Goal: Information Seeking & Learning: Check status

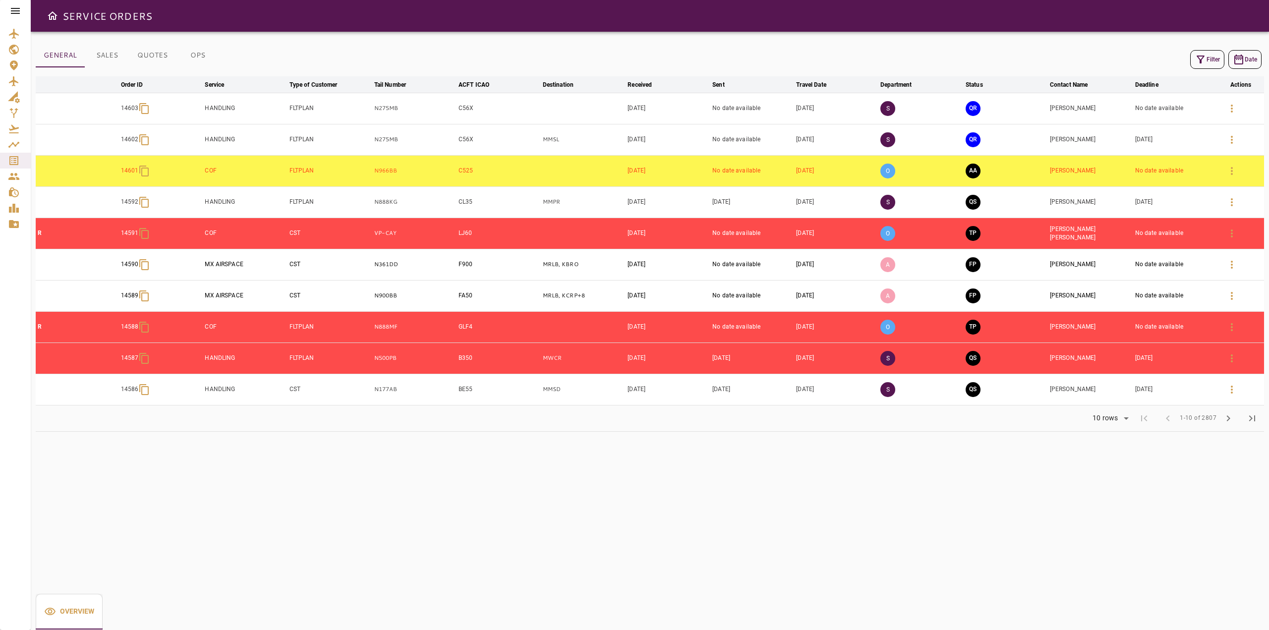
click at [1210, 66] on button "Filter" at bounding box center [1207, 59] width 34 height 19
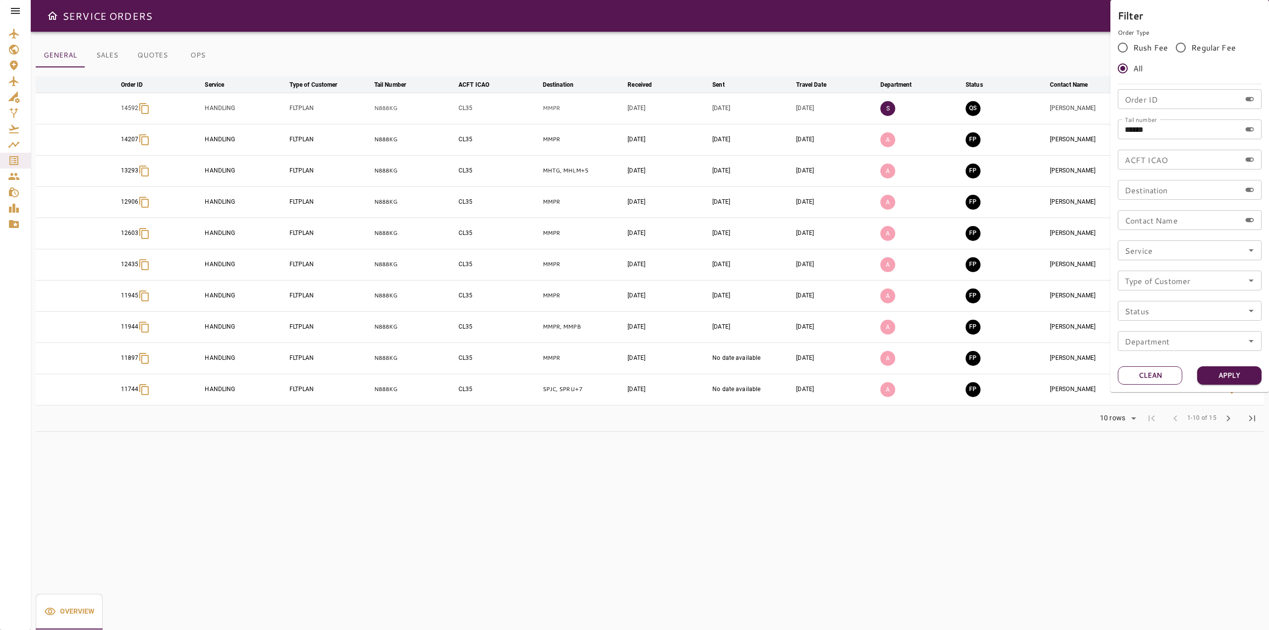
click at [1133, 375] on button "Clean" at bounding box center [1150, 375] width 64 height 18
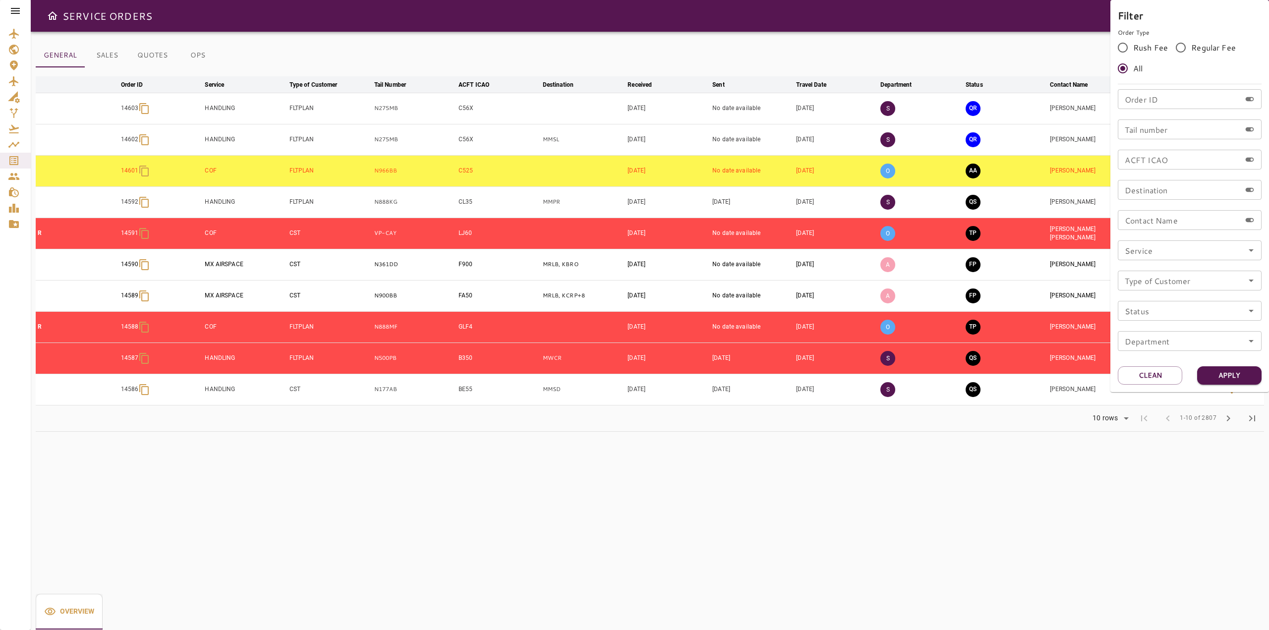
click at [546, 426] on div at bounding box center [634, 315] width 1269 height 630
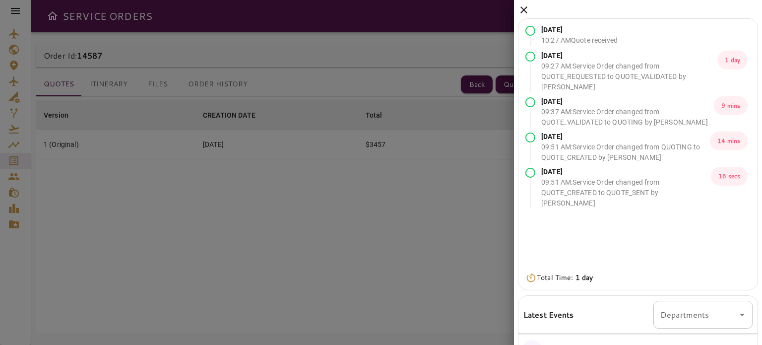
click at [525, 4] on icon at bounding box center [524, 10] width 12 height 12
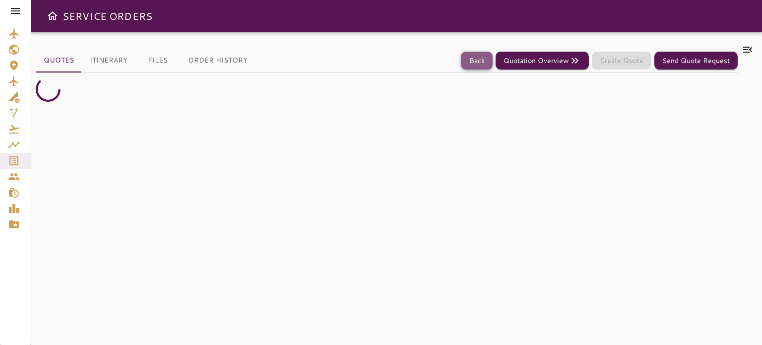
click at [479, 52] on button "Back" at bounding box center [477, 61] width 32 height 18
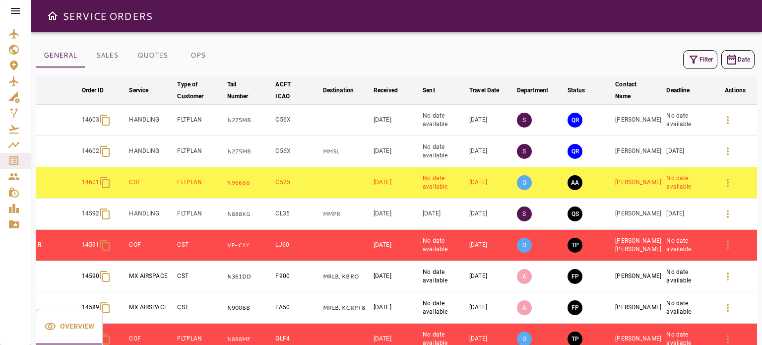
click at [687, 63] on icon "button" at bounding box center [693, 60] width 12 height 12
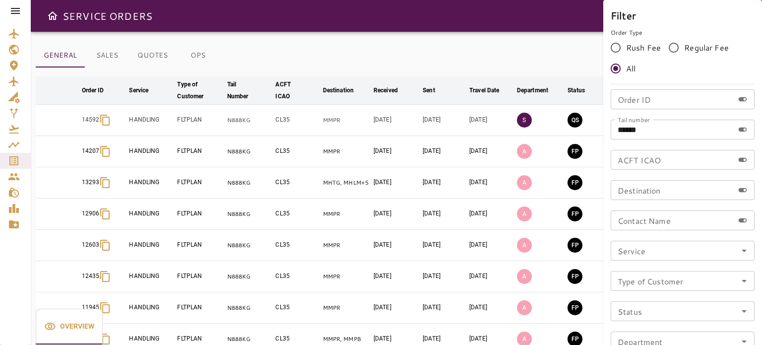
click at [663, 143] on div "Order ID Order ID Tail number ****** Tail number ACFT ICAO ACFT ICAO Destinatio…" at bounding box center [682, 224] width 144 height 270
click at [212, 122] on div at bounding box center [381, 172] width 762 height 345
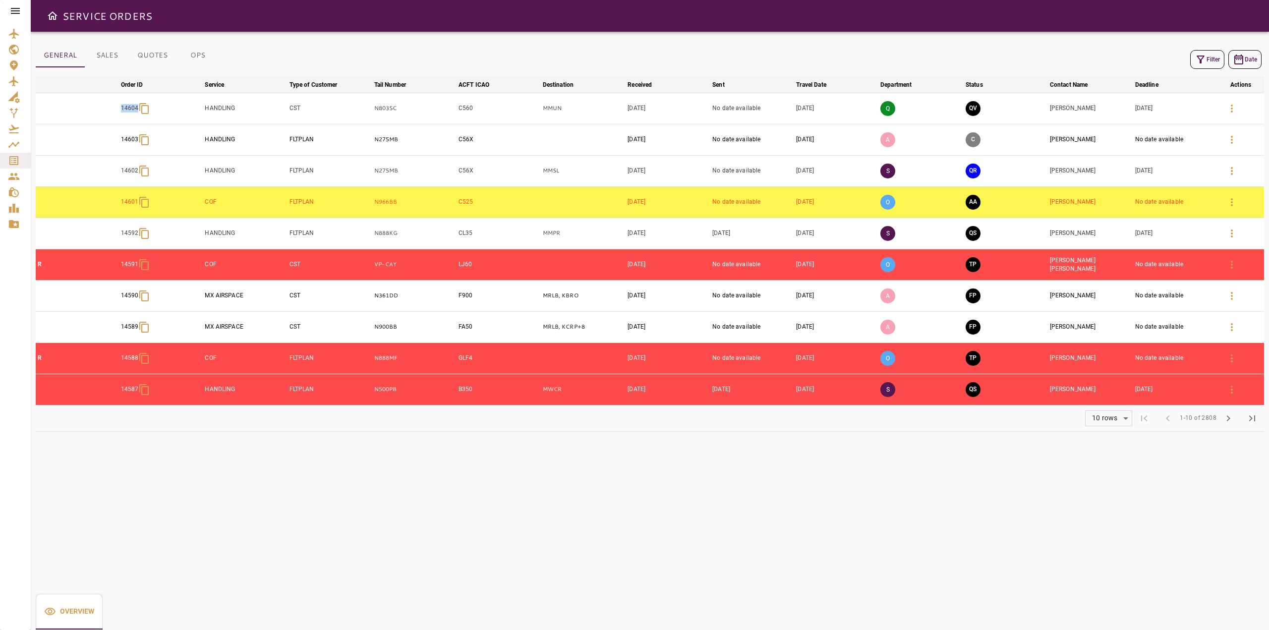
drag, startPoint x: 114, startPoint y: 109, endPoint x: 149, endPoint y: 111, distance: 35.2
click at [149, 111] on tr "14604 HANDLING CST N803SC C560 MMUN Sep 22, 2025 No date available Dec 26, 2025…" at bounding box center [650, 108] width 1229 height 31
copy p "14604"
click at [1211, 62] on button "Filter" at bounding box center [1207, 59] width 34 height 19
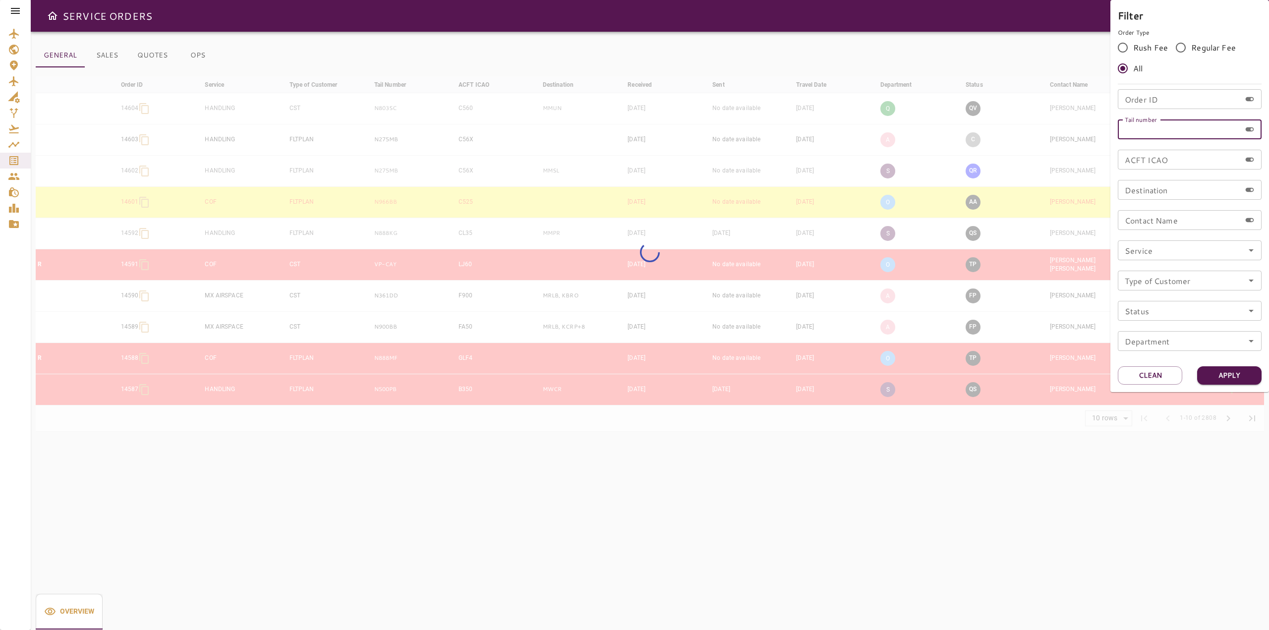
click at [1187, 129] on input "Tail number" at bounding box center [1179, 129] width 123 height 20
paste input "*****"
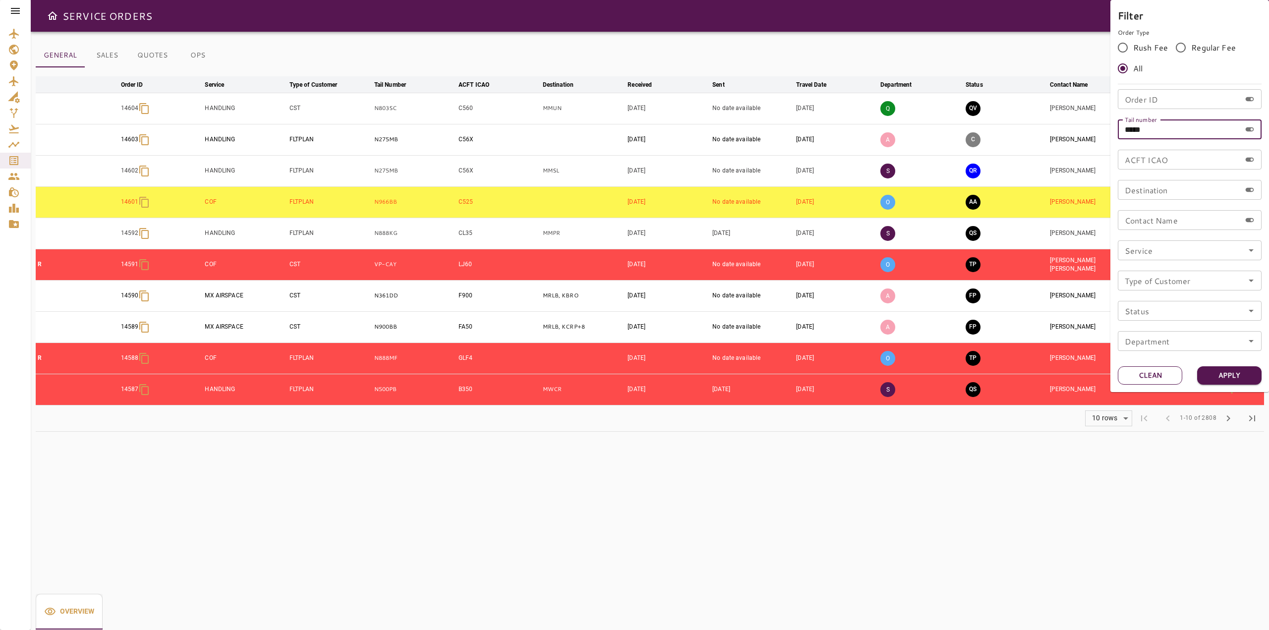
type input "*****"
click at [1151, 375] on button "Clean" at bounding box center [1150, 375] width 64 height 18
click at [1139, 104] on input "Order ID" at bounding box center [1179, 99] width 123 height 20
paste input "*****"
type input "*****"
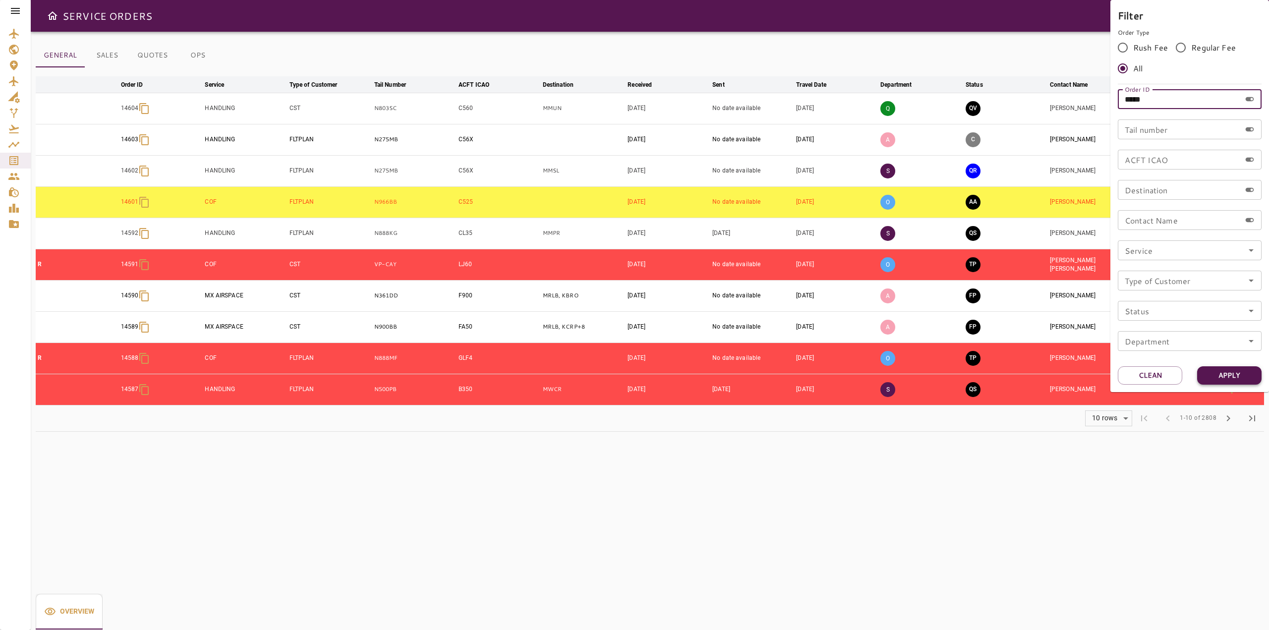
click at [1210, 372] on button "Apply" at bounding box center [1229, 375] width 64 height 18
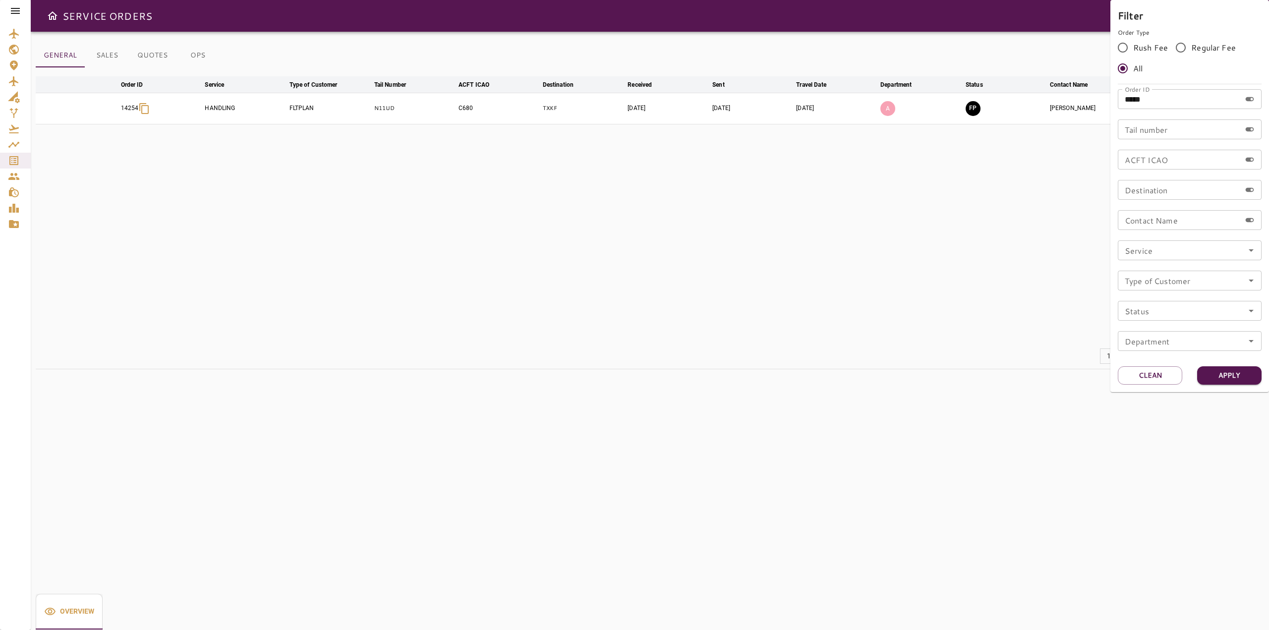
click at [730, 278] on div at bounding box center [634, 315] width 1269 height 630
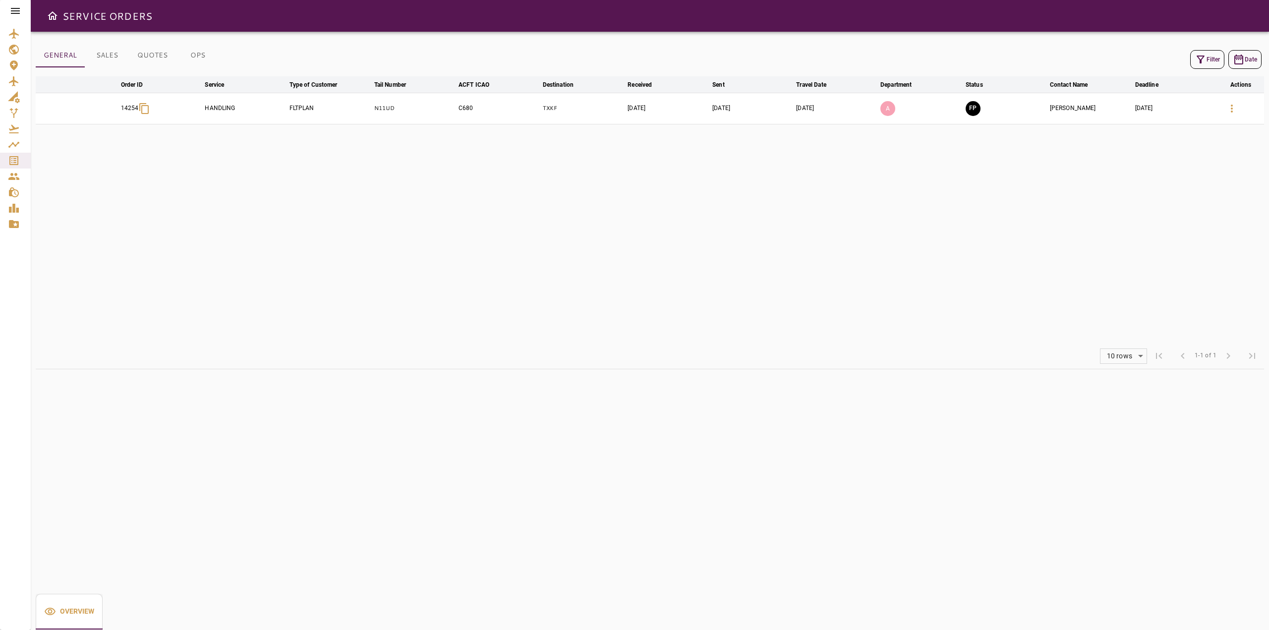
click at [1229, 116] on button "button" at bounding box center [1232, 109] width 24 height 24
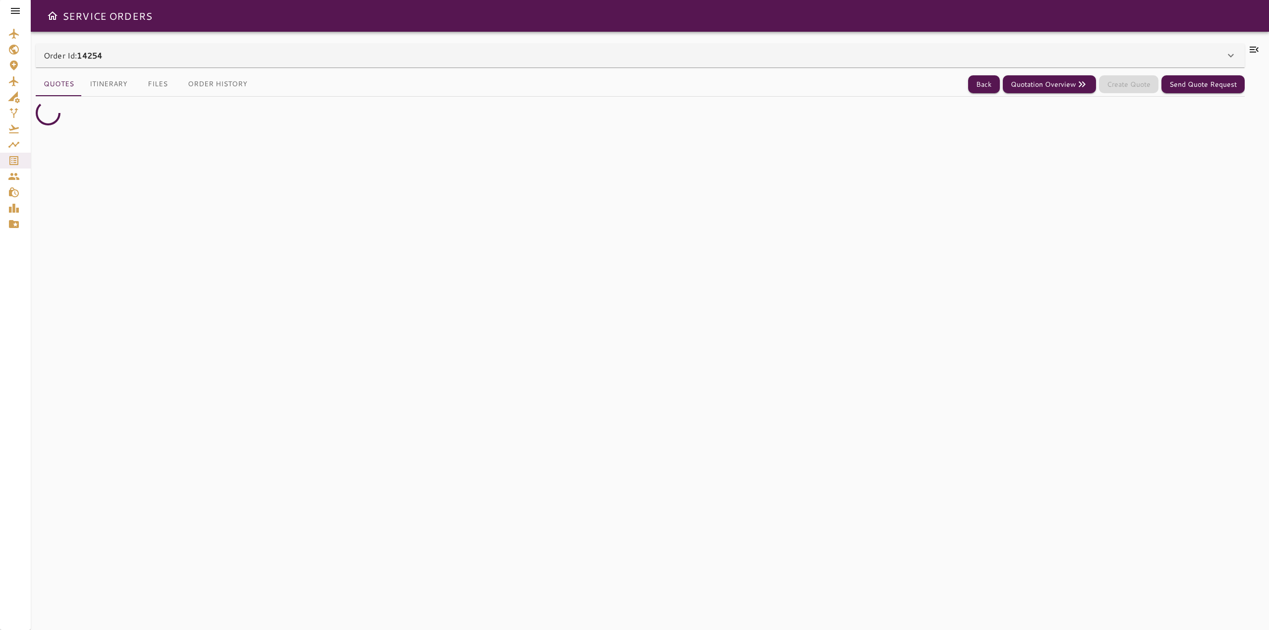
click at [1217, 59] on div "Order Id: 14254" at bounding box center [634, 56] width 1181 height 12
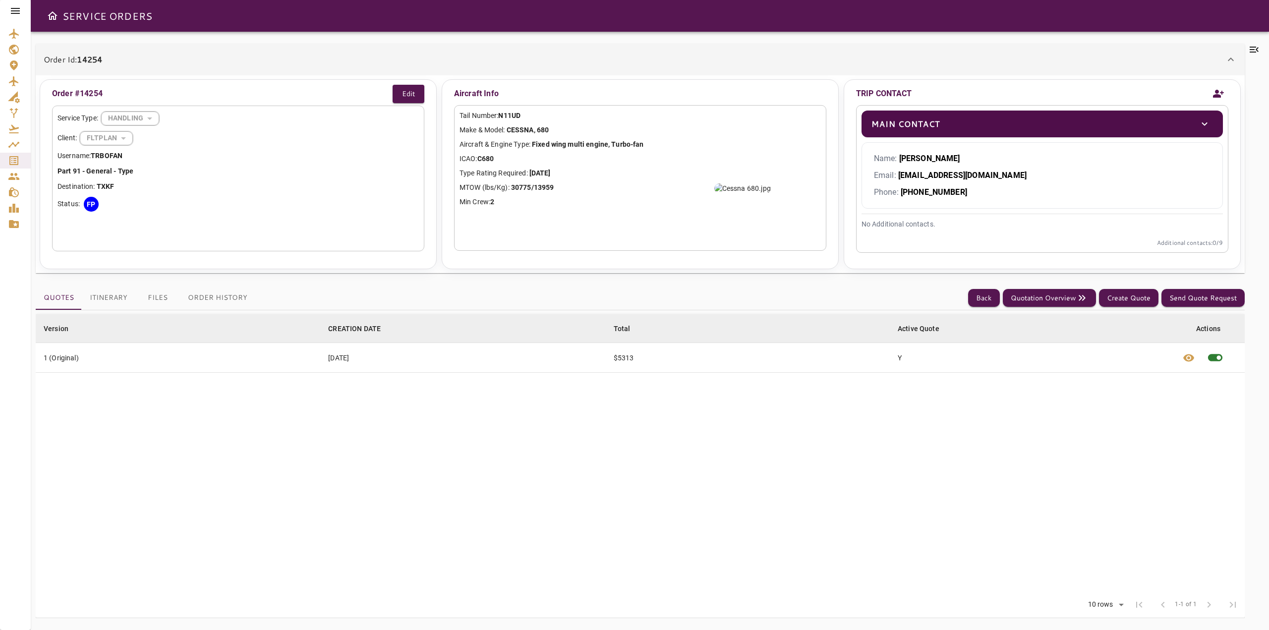
click at [1251, 48] on icon at bounding box center [1254, 50] width 9 height 6
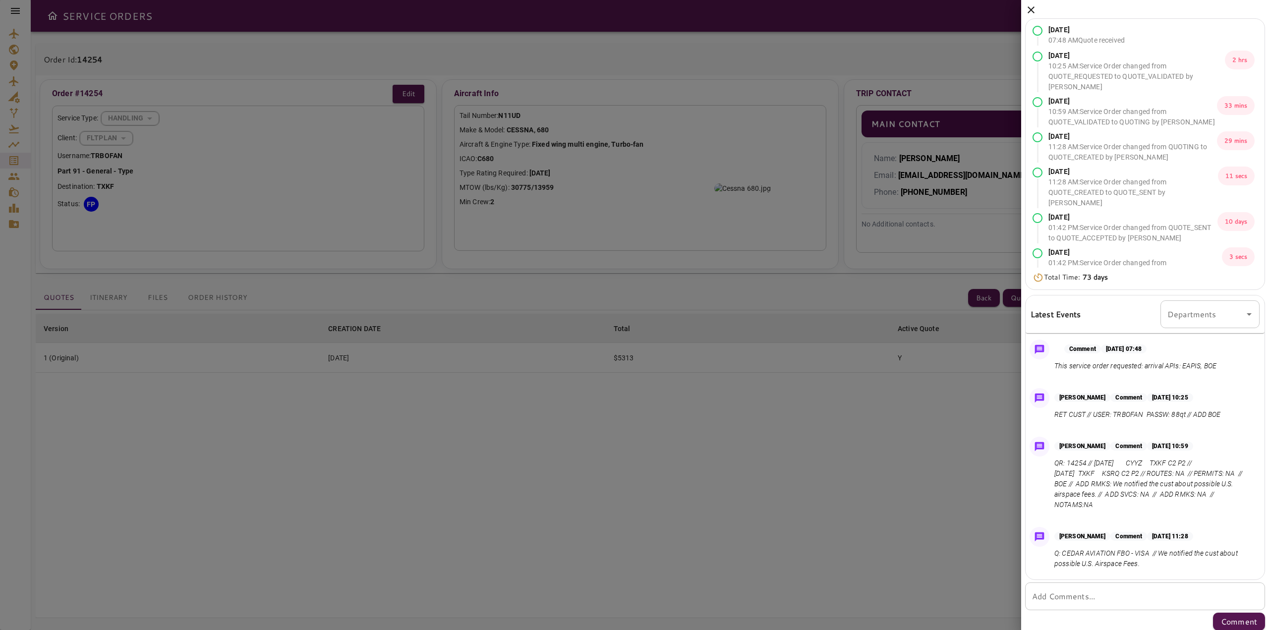
drag, startPoint x: 1249, startPoint y: 385, endPoint x: 1230, endPoint y: 505, distance: 121.0
click at [1267, 575] on div "Jul 11, 2025 07:48 AM Quote received Jul 11, 2025 10:25 AM : Service Order chan…" at bounding box center [1145, 315] width 248 height 630
click at [1198, 481] on p "QR: 14254 // Oct 19, 2025 CYYZ TXKF C2 P2 // Oct 29, 2025 TXKF KSRQ C2 P2 // RO…" at bounding box center [1155, 484] width 201 height 52
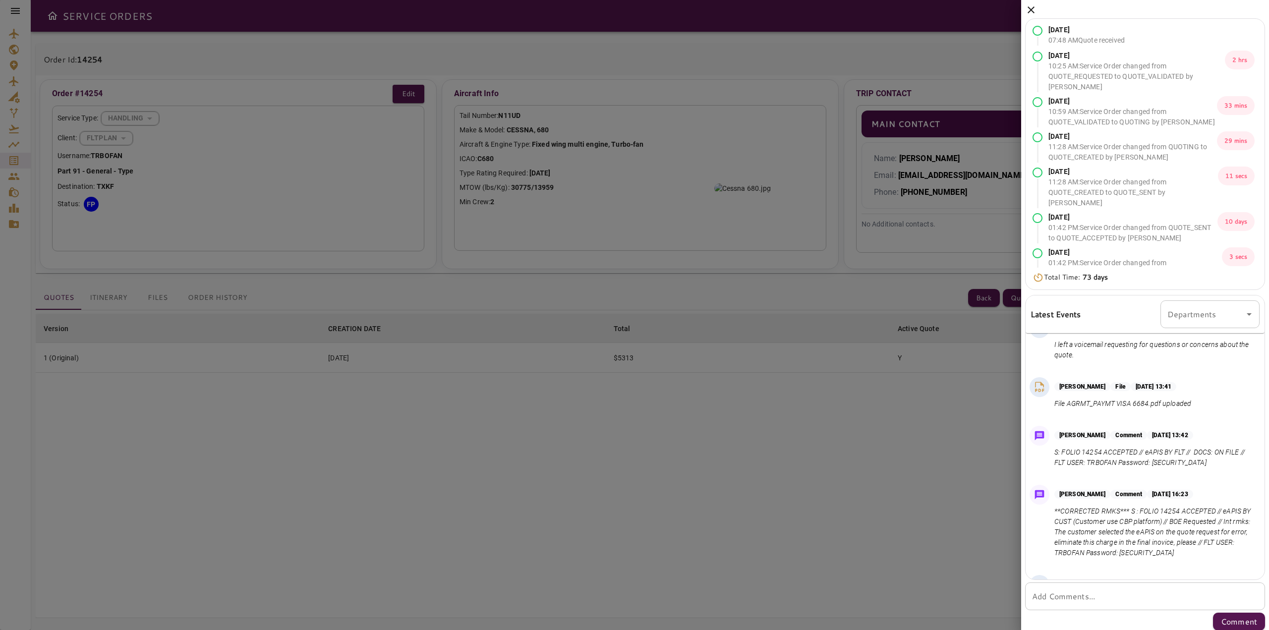
scroll to position [422, 0]
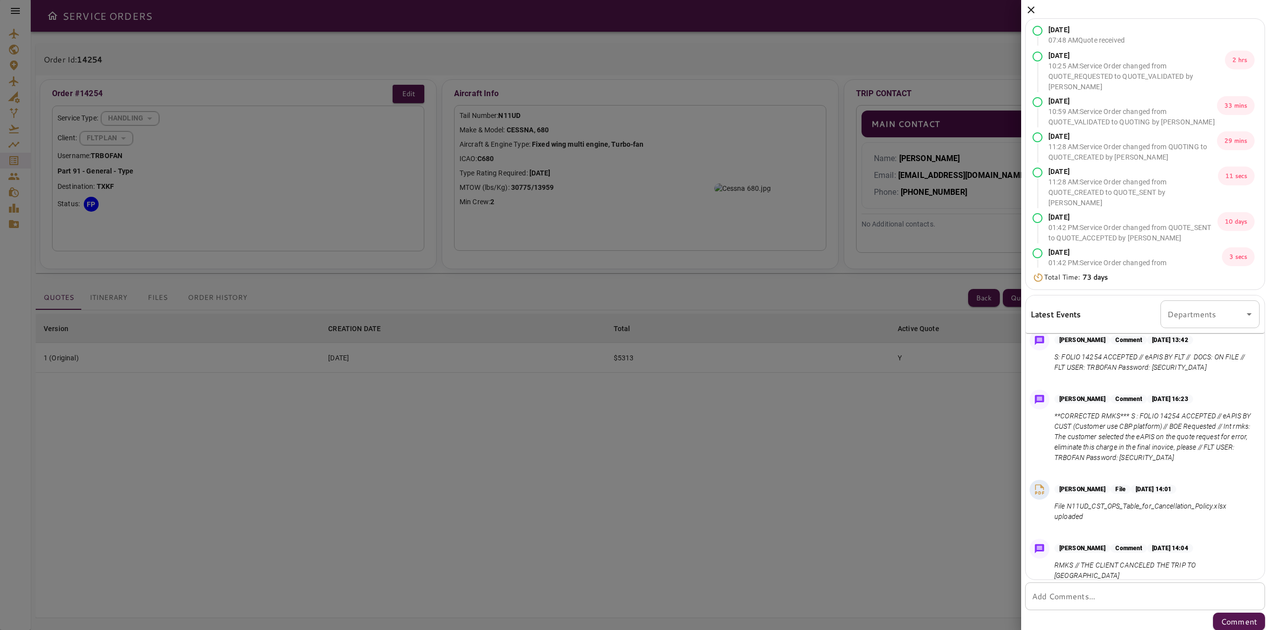
click at [1187, 569] on p "RMKS // THE CLIENT CANCELED THE TRIP TO BERMUDA" at bounding box center [1155, 570] width 201 height 21
click at [1133, 561] on p "RMKS // THE CLIENT CANCELED THE TRIP TO BERMUDA" at bounding box center [1155, 570] width 201 height 21
click at [1032, 6] on icon at bounding box center [1031, 10] width 12 height 12
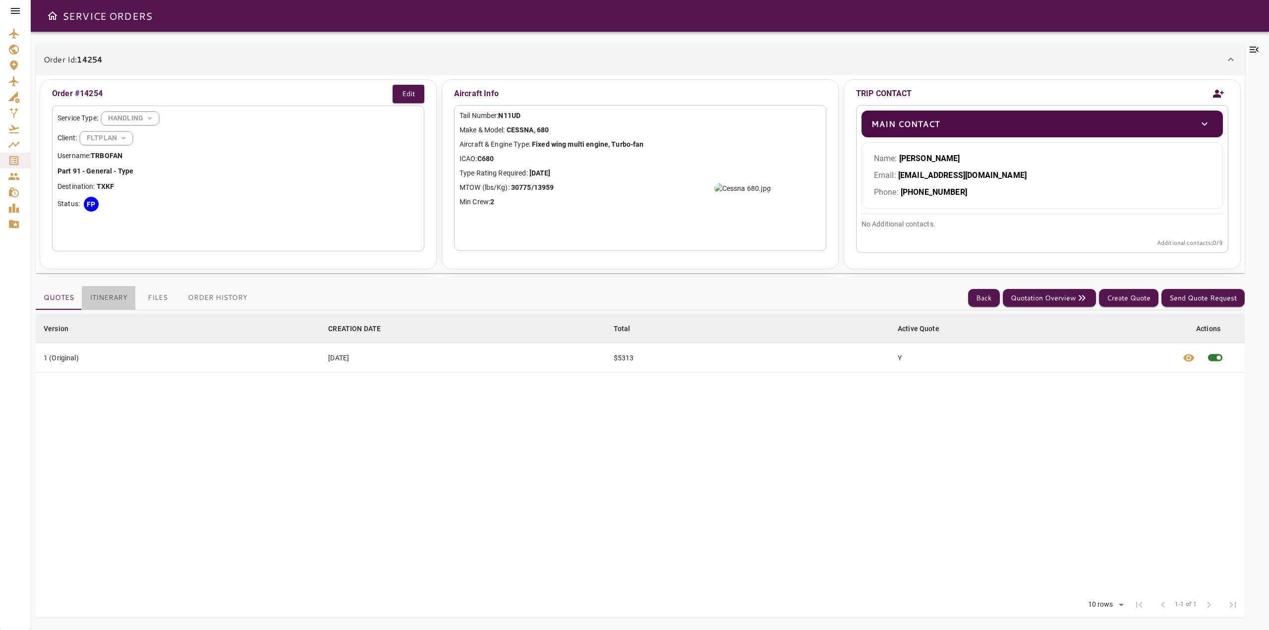
click at [116, 305] on button "Itinerary" at bounding box center [109, 298] width 54 height 24
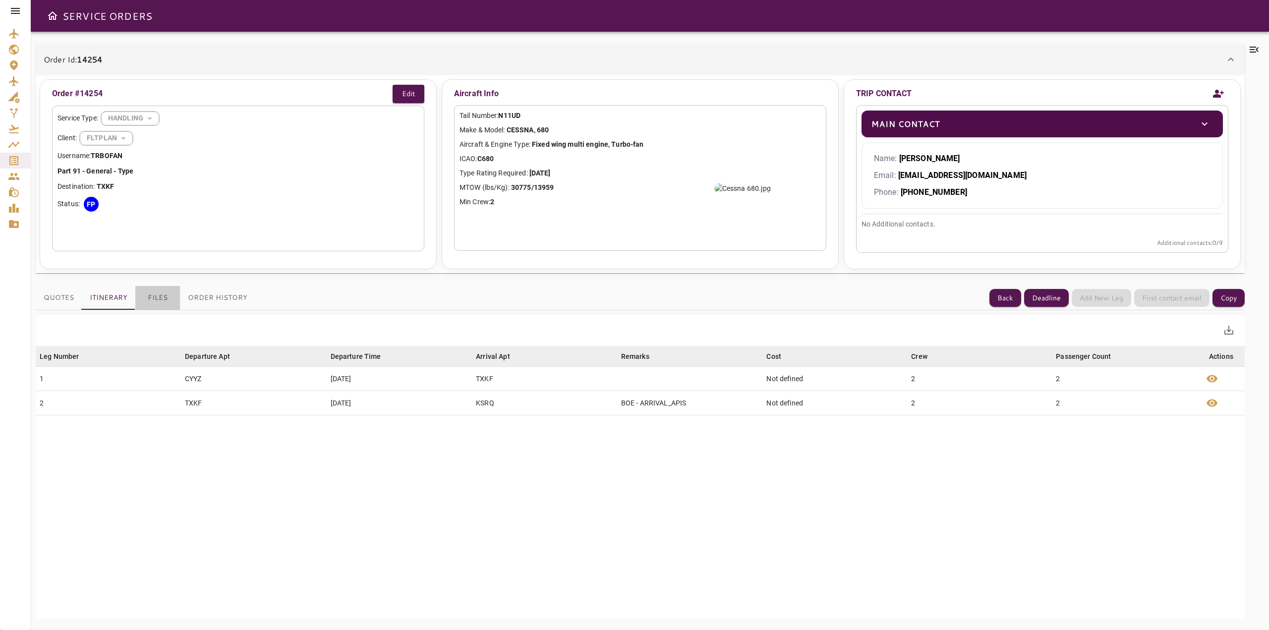
click at [144, 305] on button "Files" at bounding box center [157, 298] width 45 height 24
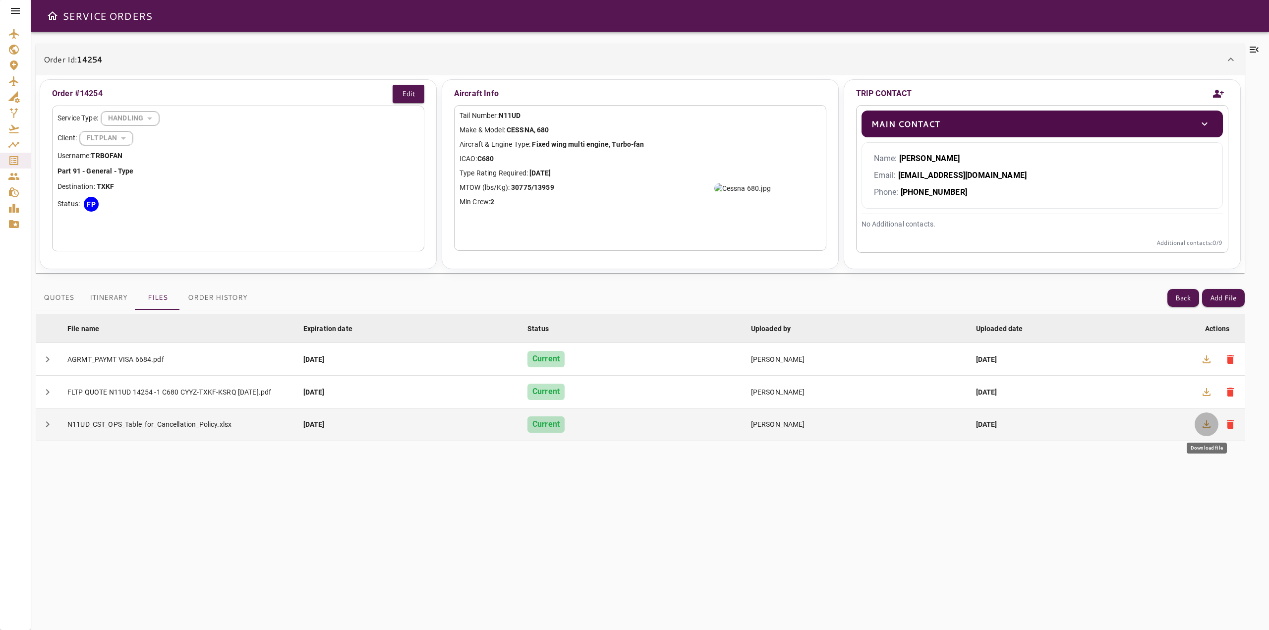
click at [1203, 426] on icon "button" at bounding box center [1207, 424] width 8 height 8
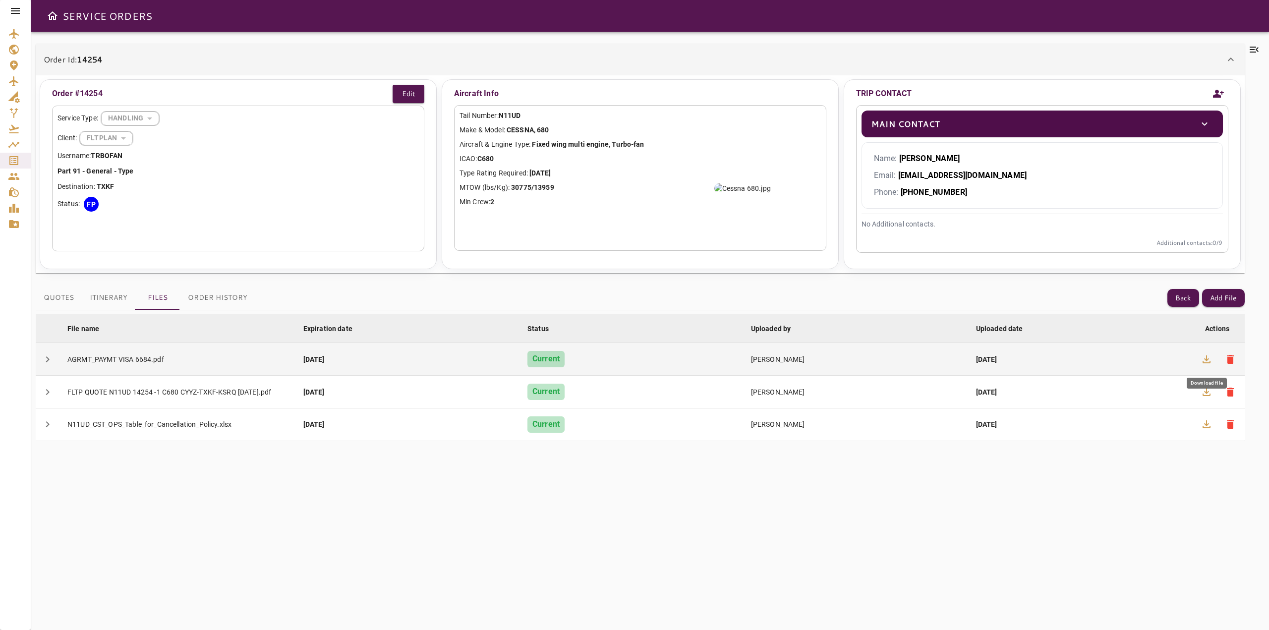
click at [1214, 354] on button "button" at bounding box center [1207, 360] width 24 height 24
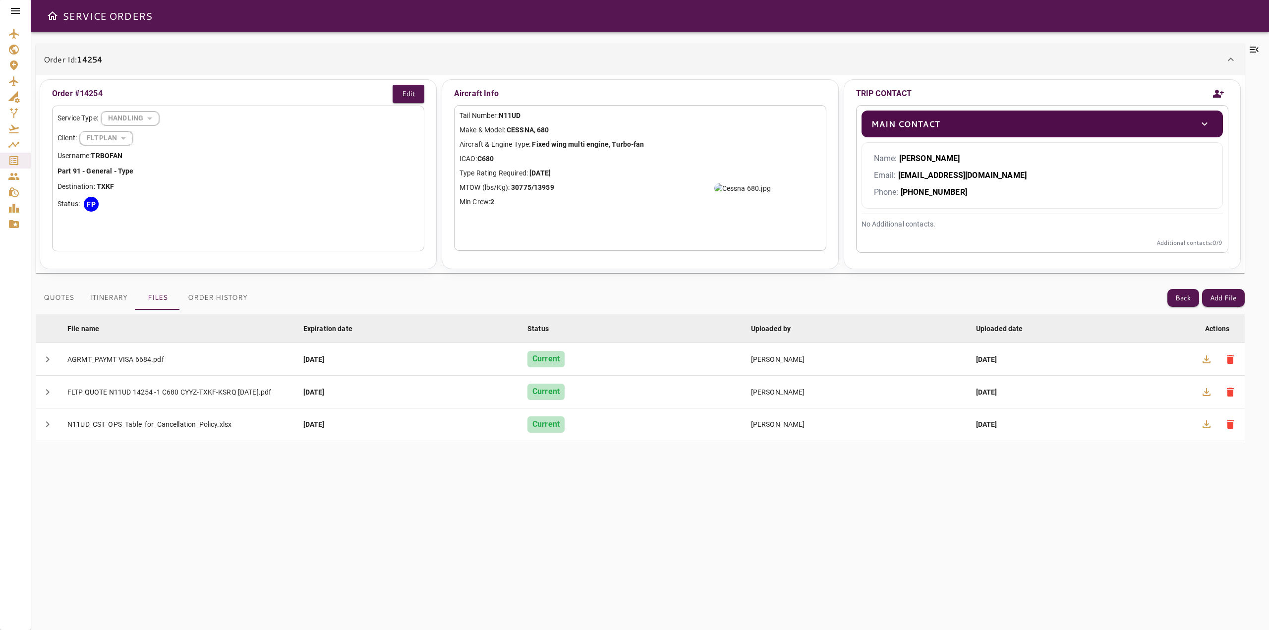
click at [516, 121] on div "Tail Number: N11UD Make & Model: CESSNA, 680 Aircraft & Engine Type: Fixed wing…" at bounding box center [640, 178] width 372 height 146
click at [516, 117] on b "N11UD" at bounding box center [510, 116] width 22 height 8
copy b "N11UD"
click at [227, 65] on div "Order Id: 14254" at bounding box center [634, 60] width 1181 height 12
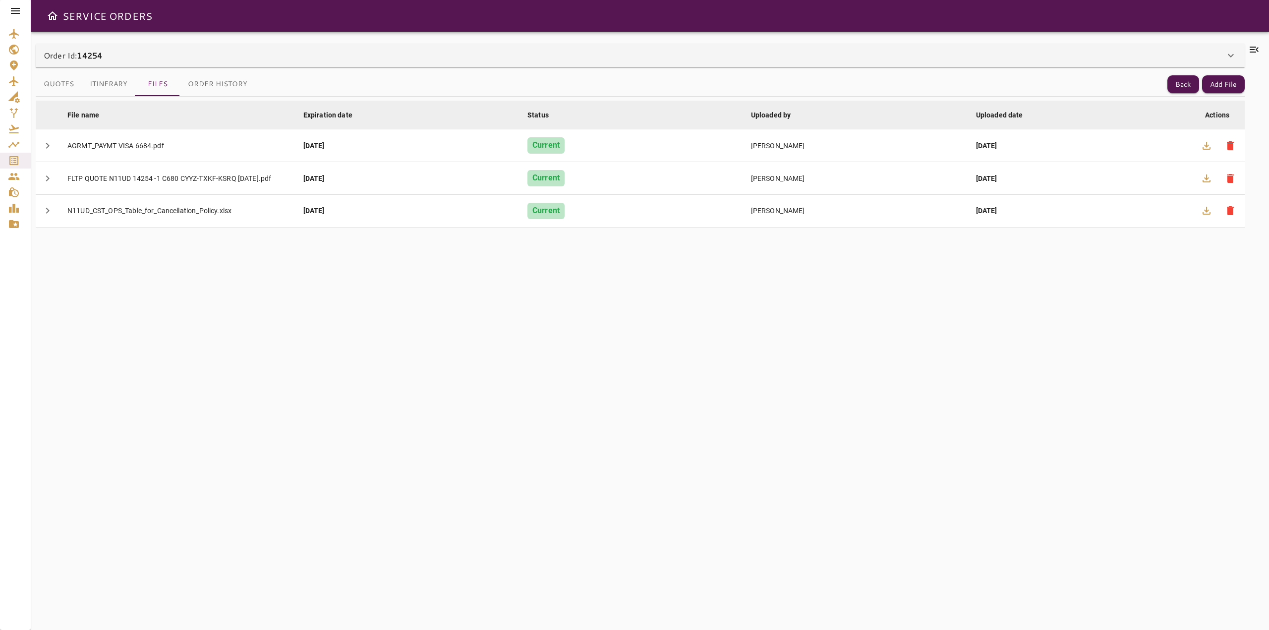
click at [227, 65] on div "Order Id: 14254" at bounding box center [640, 56] width 1209 height 24
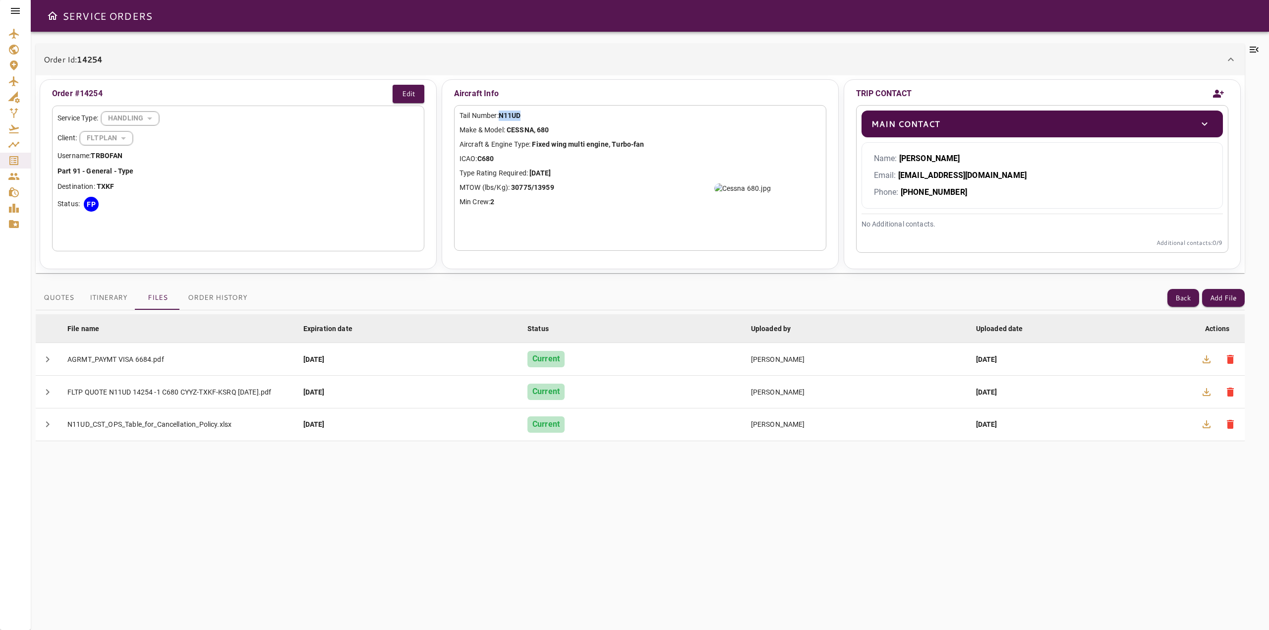
click at [59, 295] on button "Quotes" at bounding box center [59, 298] width 46 height 24
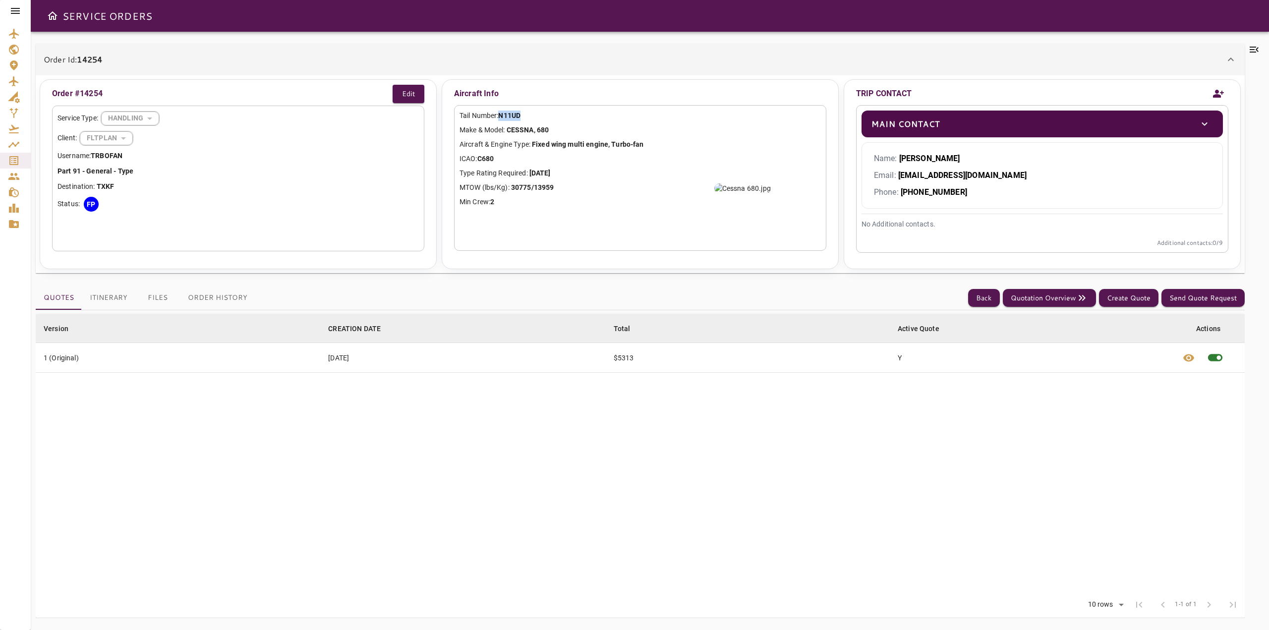
click at [508, 117] on b "N11UD" at bounding box center [509, 116] width 22 height 8
click at [123, 297] on button "Itinerary" at bounding box center [109, 298] width 54 height 24
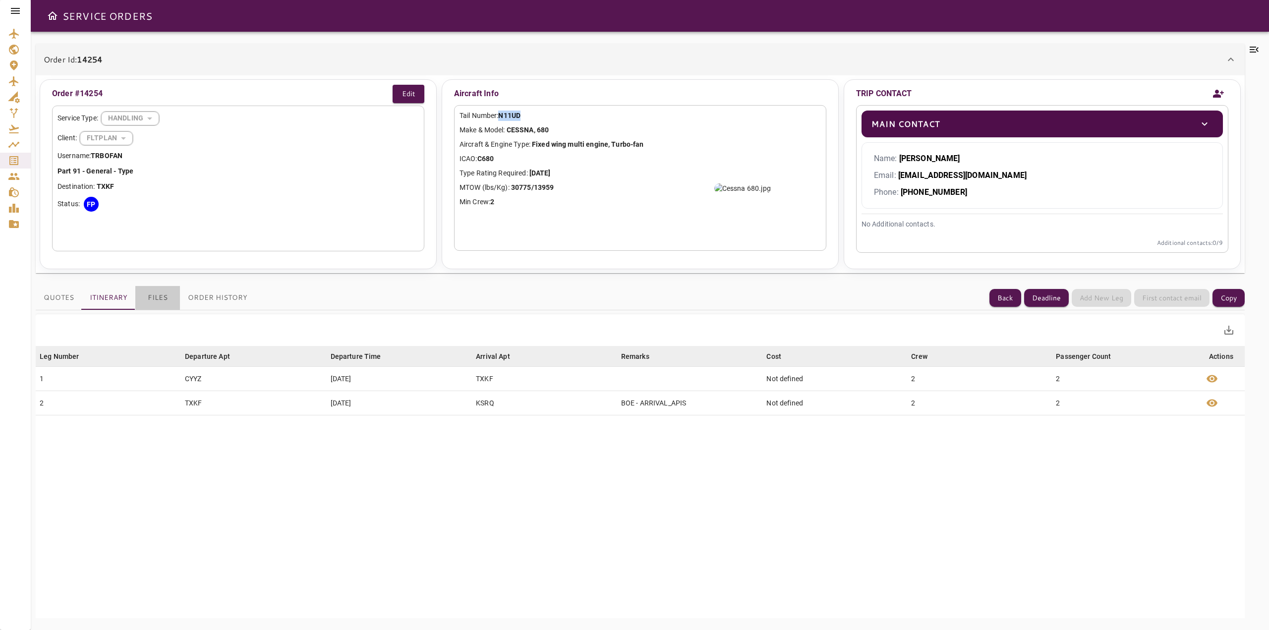
click at [154, 291] on button "Files" at bounding box center [157, 298] width 45 height 24
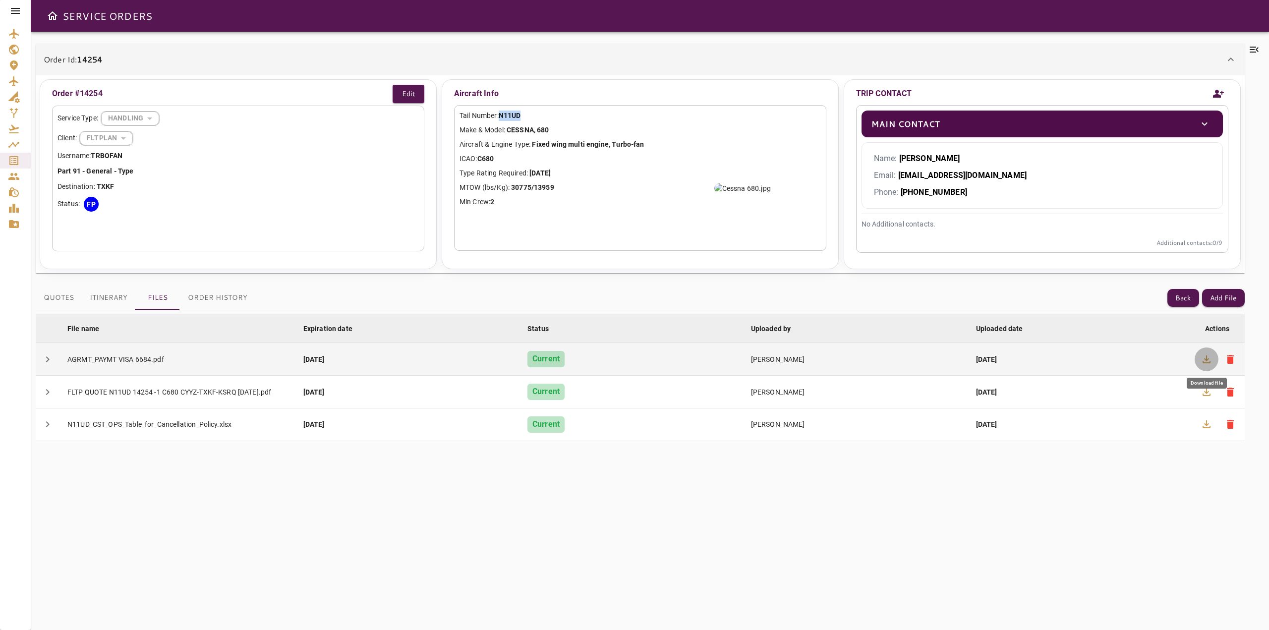
click at [1201, 361] on icon "button" at bounding box center [1207, 360] width 12 height 12
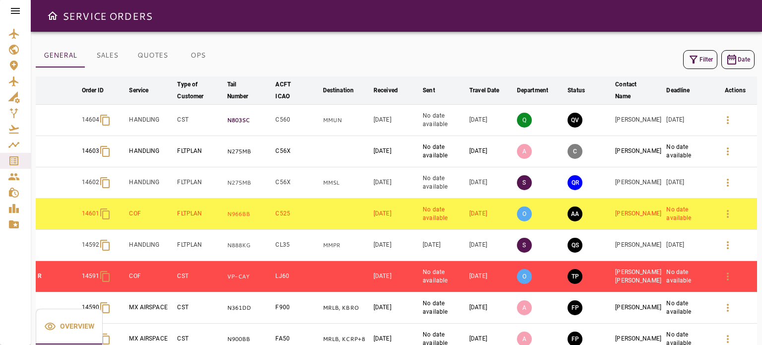
click at [245, 123] on p "N803SC" at bounding box center [249, 120] width 45 height 8
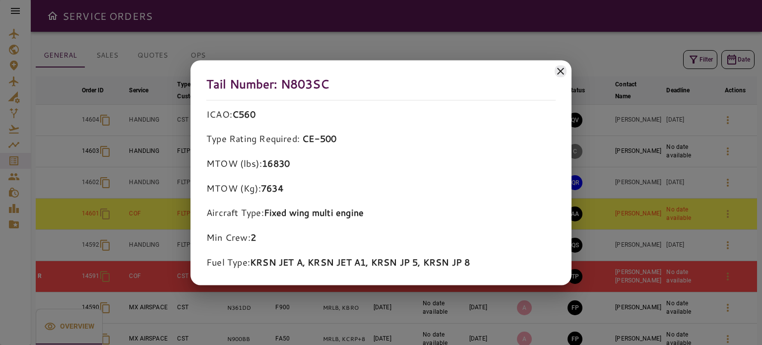
click at [557, 66] on icon at bounding box center [560, 71] width 12 height 12
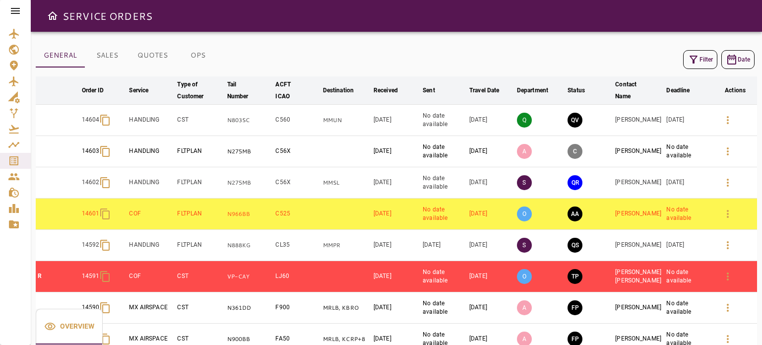
click at [669, 59] on div "Filter Date" at bounding box center [396, 60] width 721 height 24
click at [689, 59] on icon "button" at bounding box center [693, 60] width 12 height 12
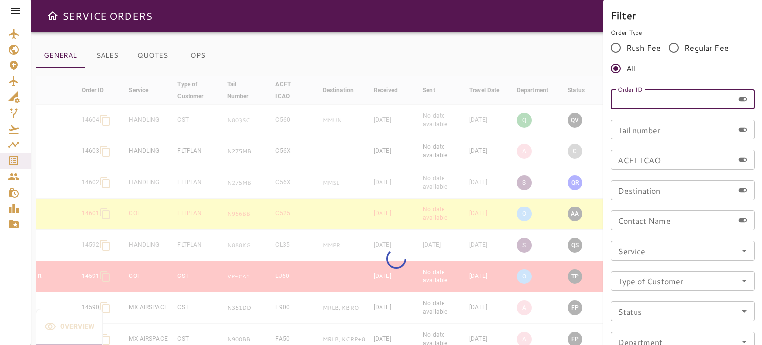
click at [674, 101] on input "Order ID" at bounding box center [671, 99] width 123 height 20
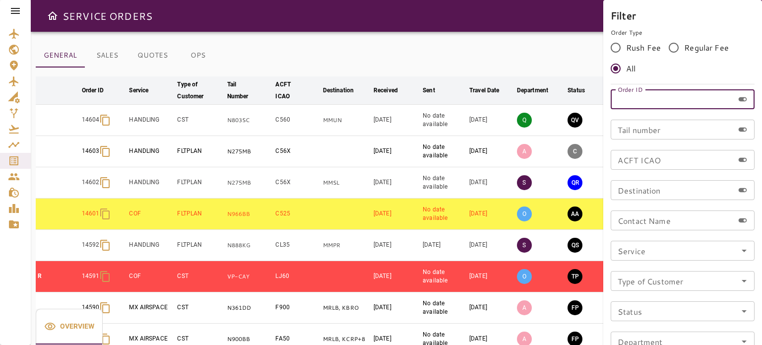
paste input "*****"
type input "*****"
click at [671, 261] on div "Order ID ***** Order ID Tail number Tail number ACFT ICAO ACFT ICAO Destination…" at bounding box center [682, 224] width 144 height 270
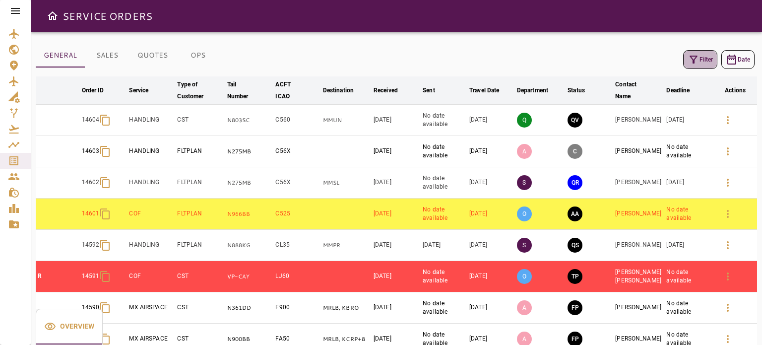
click at [701, 64] on button "Filter" at bounding box center [700, 59] width 34 height 19
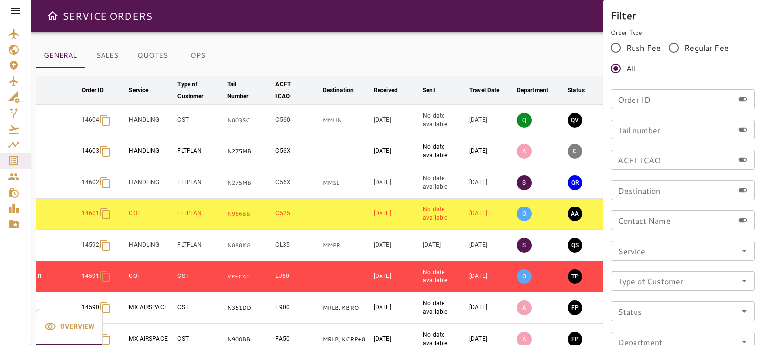
click at [660, 92] on input "Order ID" at bounding box center [671, 99] width 123 height 20
click at [626, 101] on input "Order ID" at bounding box center [671, 99] width 123 height 20
paste input "*****"
type input "*****"
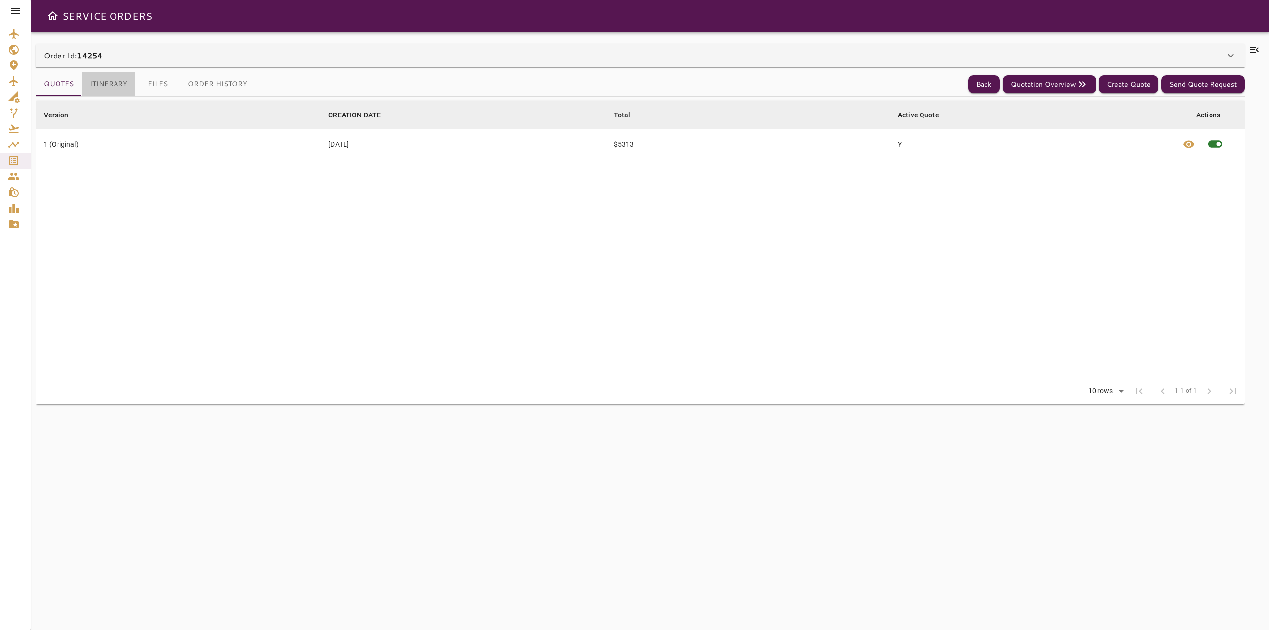
click at [119, 79] on button "Itinerary" at bounding box center [109, 84] width 54 height 24
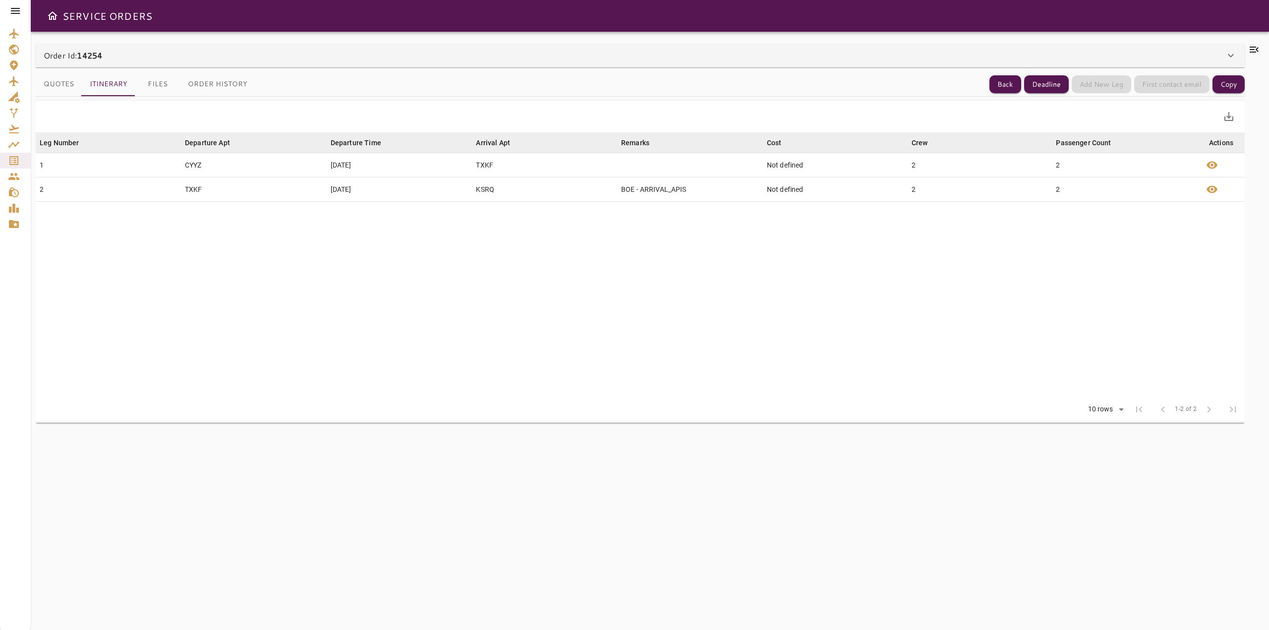
click at [167, 80] on button "Files" at bounding box center [157, 84] width 45 height 24
